Goal: Task Accomplishment & Management: Manage account settings

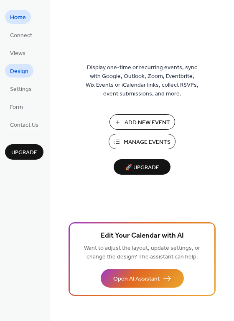
click at [18, 68] on span "Design" at bounding box center [19, 71] width 18 height 9
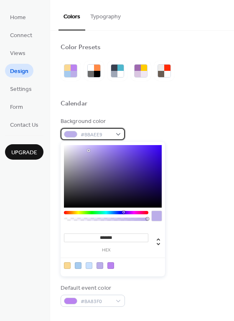
click at [119, 135] on div "#BBAEE9" at bounding box center [92, 134] width 64 height 12
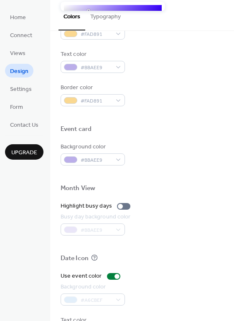
scroll to position [357, 0]
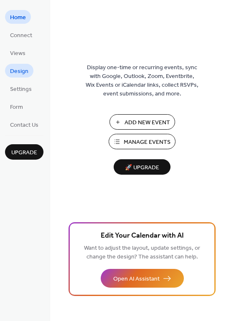
click at [23, 70] on span "Design" at bounding box center [19, 71] width 18 height 9
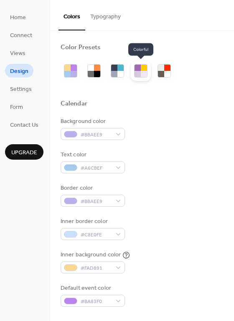
click at [137, 69] on div at bounding box center [137, 68] width 6 height 6
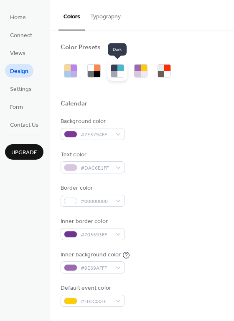
click at [116, 69] on div at bounding box center [114, 68] width 6 height 6
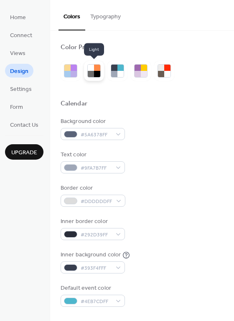
click at [99, 72] on div at bounding box center [97, 74] width 6 height 6
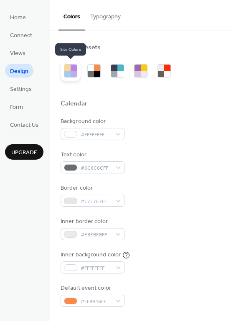
click at [70, 74] on div at bounding box center [67, 74] width 6 height 6
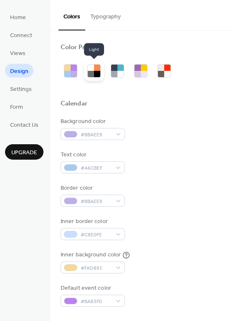
click at [94, 73] on div at bounding box center [97, 74] width 6 height 6
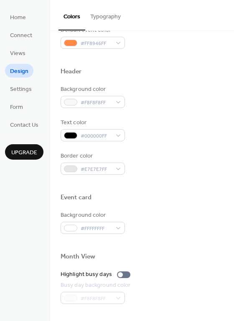
scroll to position [357, 0]
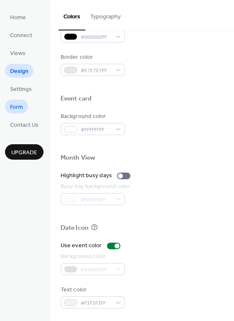
click at [23, 105] on link "Form" at bounding box center [16, 107] width 23 height 14
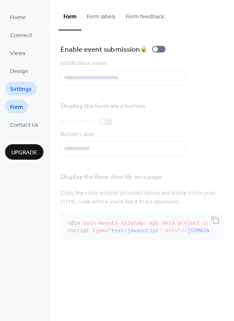
click at [21, 89] on span "Settings" at bounding box center [21, 89] width 22 height 9
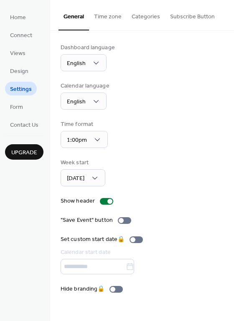
click at [113, 18] on button "Time zone" at bounding box center [108, 15] width 38 height 30
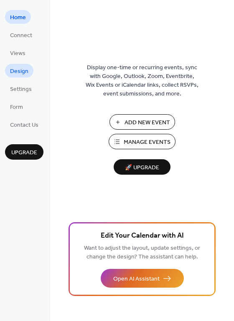
click at [21, 71] on span "Design" at bounding box center [19, 71] width 18 height 9
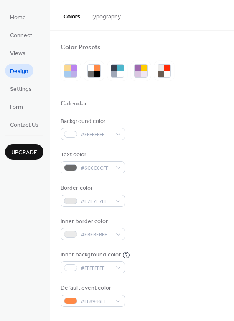
click at [114, 18] on button "Typography" at bounding box center [105, 15] width 40 height 30
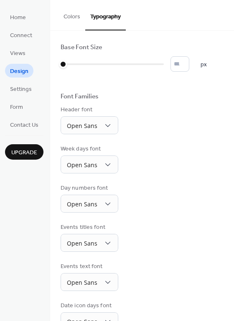
click at [77, 16] on button "Colors" at bounding box center [71, 15] width 27 height 30
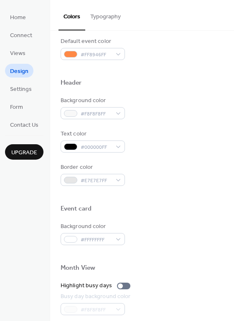
scroll to position [357, 0]
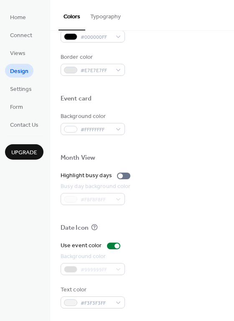
click at [88, 162] on div "Month View" at bounding box center [77, 158] width 35 height 9
click at [88, 175] on div "Highlight busy days" at bounding box center [85, 175] width 51 height 9
click at [86, 160] on div "Month View" at bounding box center [77, 158] width 35 height 9
click at [122, 176] on div at bounding box center [123, 176] width 13 height 7
click at [76, 160] on div "Month View" at bounding box center [77, 158] width 35 height 9
